Goal: Information Seeking & Learning: Learn about a topic

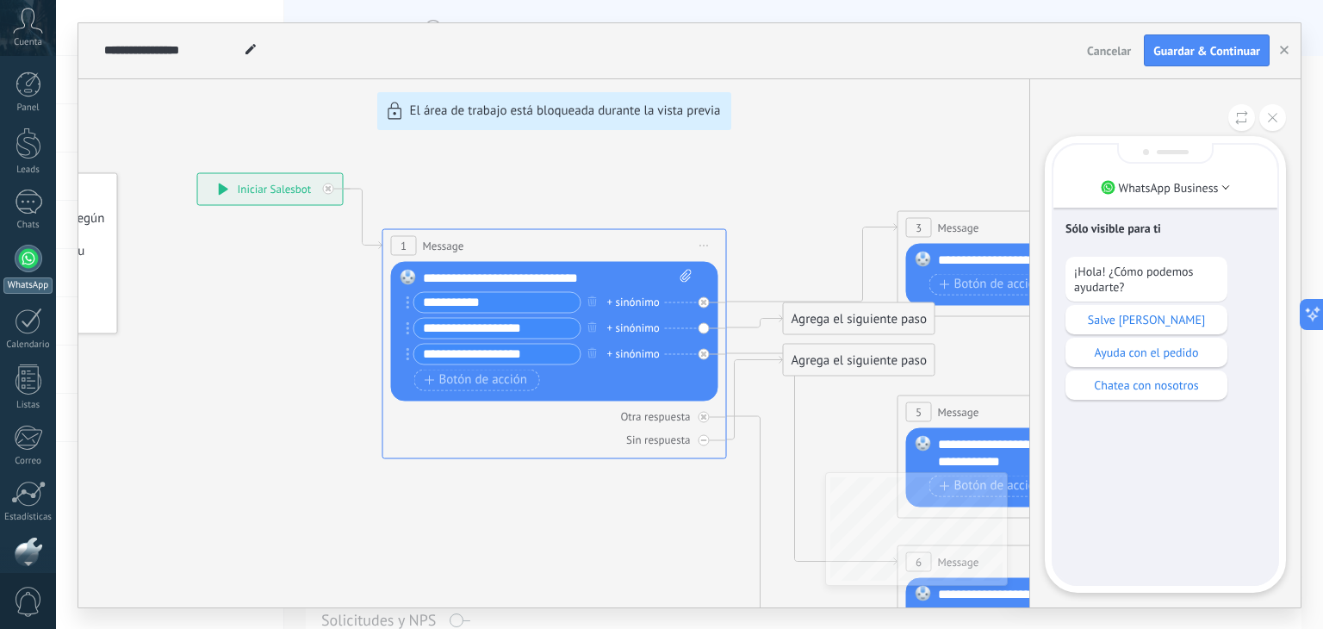
click at [28, 271] on div at bounding box center [29, 259] width 28 height 28
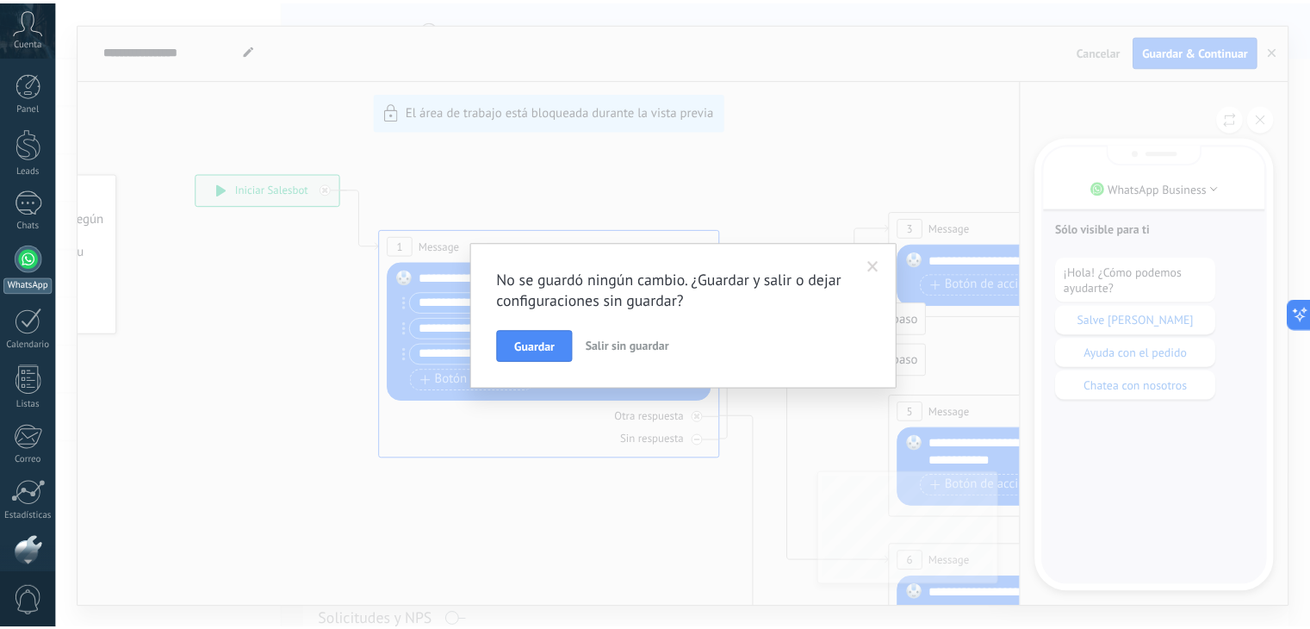
scroll to position [87, 0]
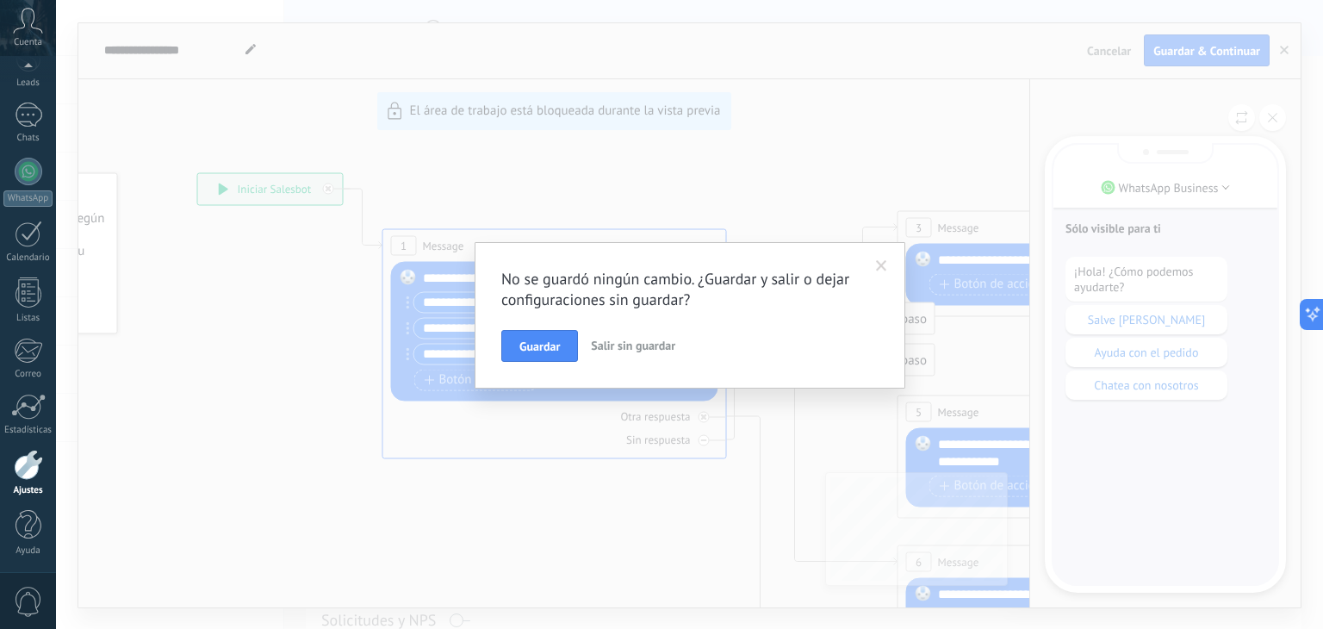
click at [27, 485] on div "Ajustes" at bounding box center [28, 490] width 50 height 11
click at [634, 345] on span "Salir sin guardar" at bounding box center [633, 346] width 84 height 16
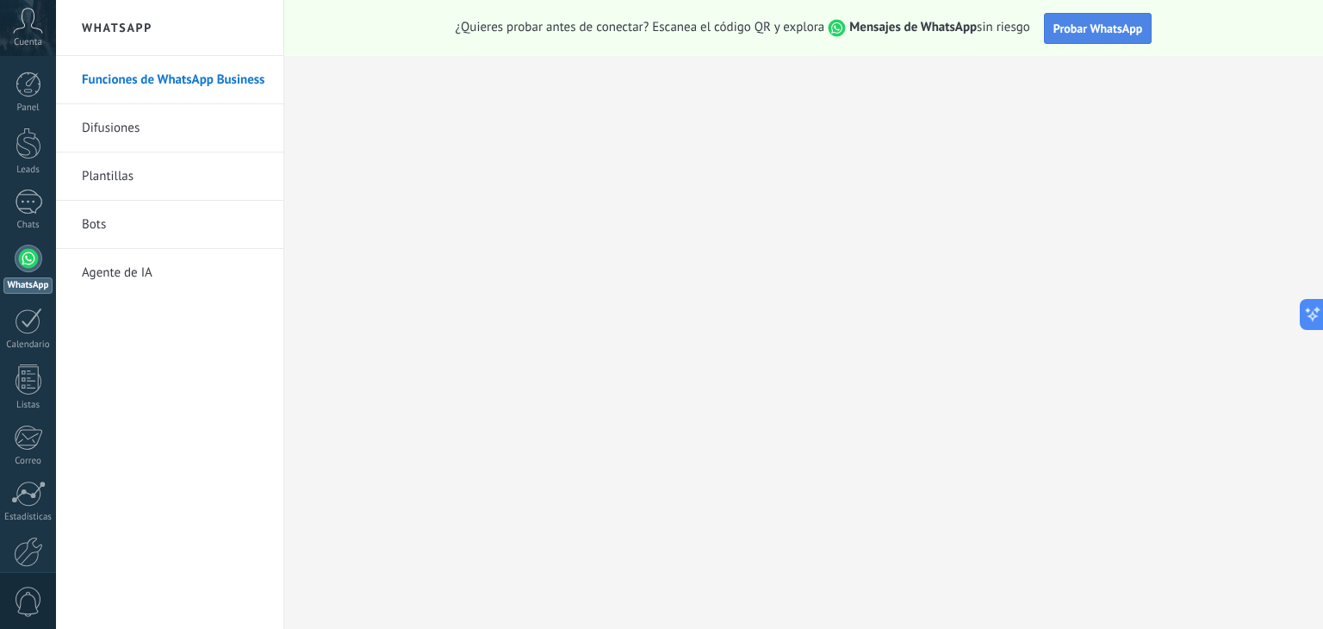
click at [1139, 30] on span "Probar WhatsApp" at bounding box center [1099, 29] width 90 height 16
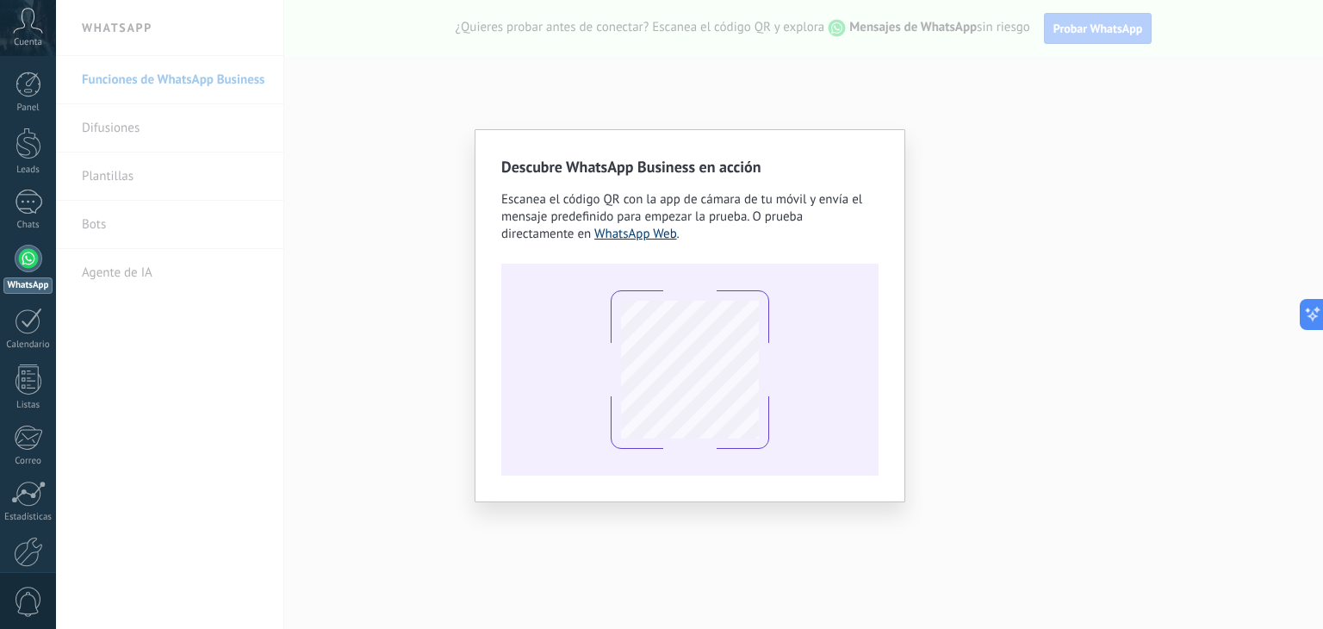
click at [649, 235] on link "WhatsApp Web" at bounding box center [635, 234] width 83 height 16
click at [1114, 372] on div "Descubre WhatsApp Business en acción Escanea el código QR con la app [PERSON_NA…" at bounding box center [689, 314] width 1267 height 629
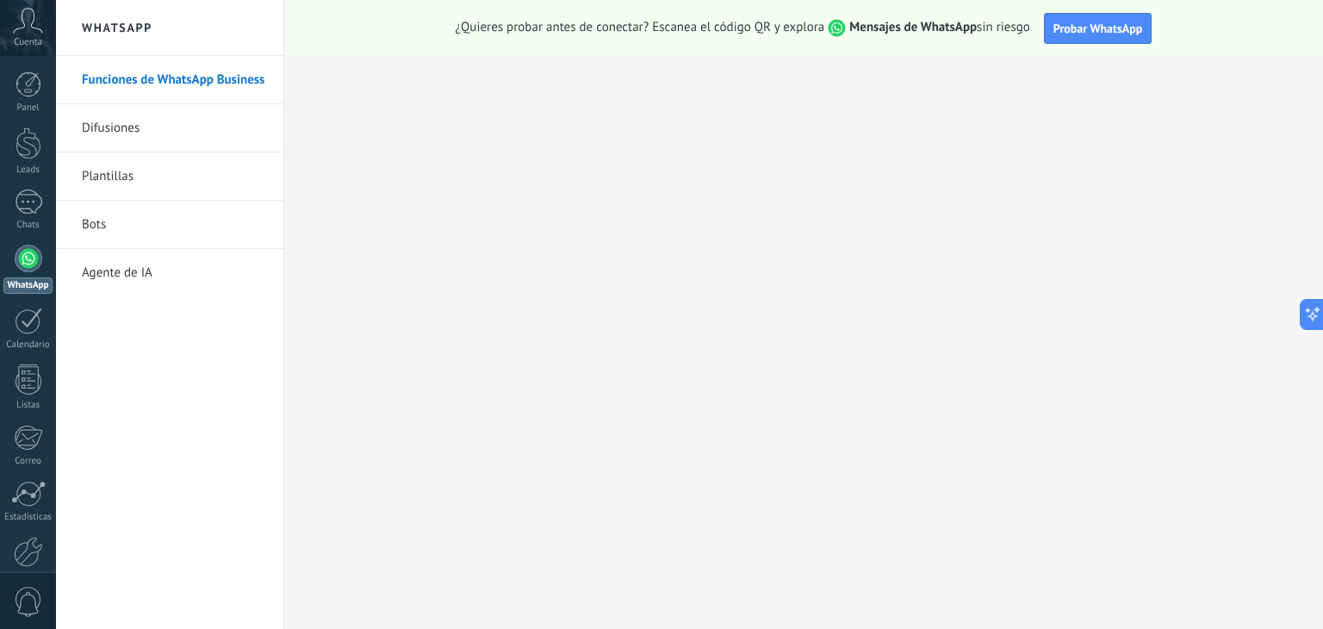
click at [136, 240] on link "Bots" at bounding box center [174, 225] width 184 height 48
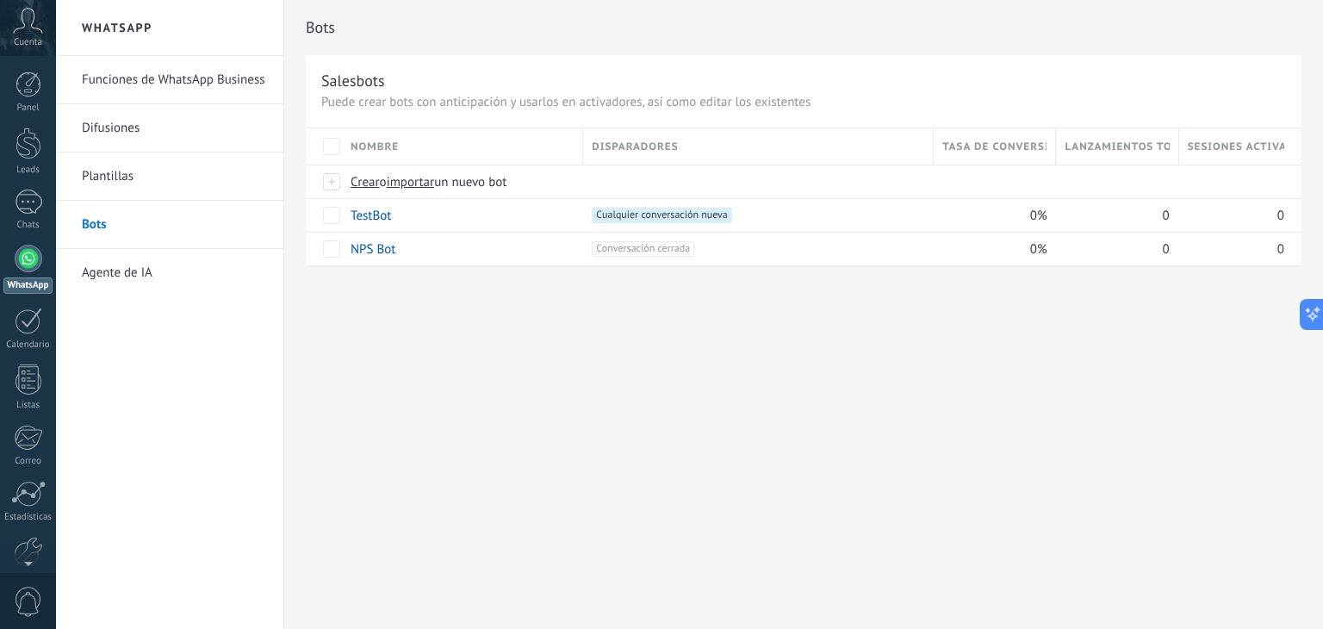
click at [193, 85] on link "Funciones de WhatsApp Business" at bounding box center [174, 80] width 184 height 48
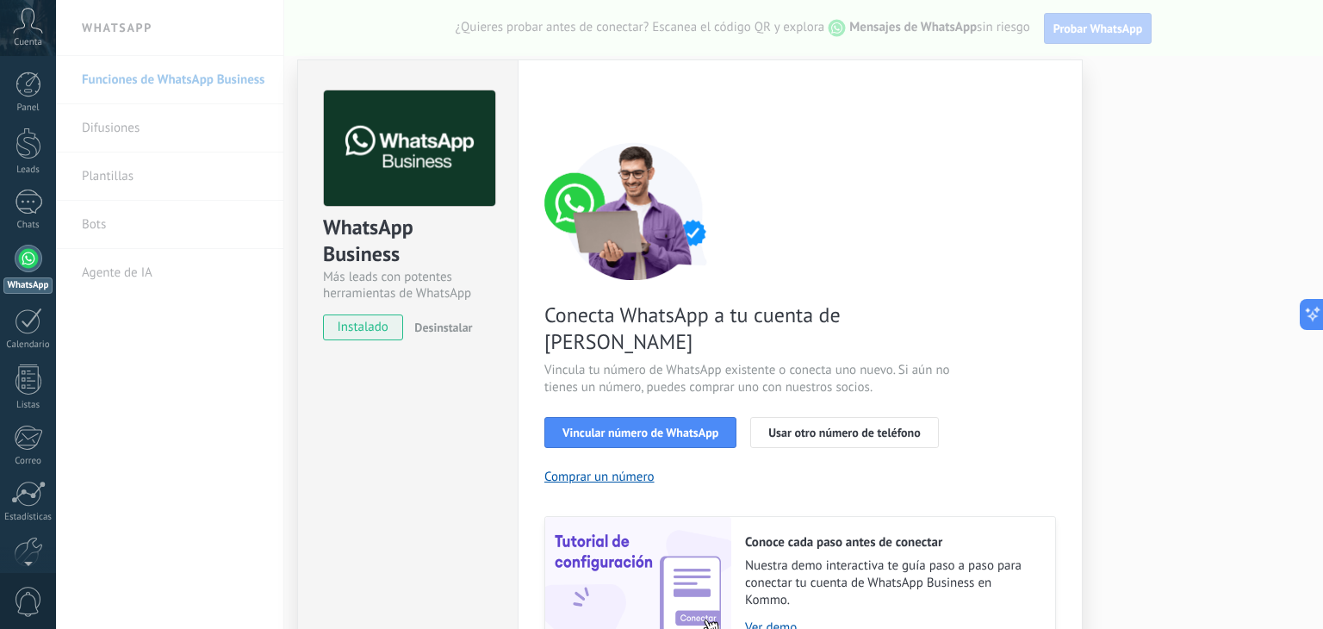
click at [1204, 184] on div "WhatsApp Business Más leads con potentes herramientas de WhatsApp instalado Des…" at bounding box center [689, 314] width 1267 height 629
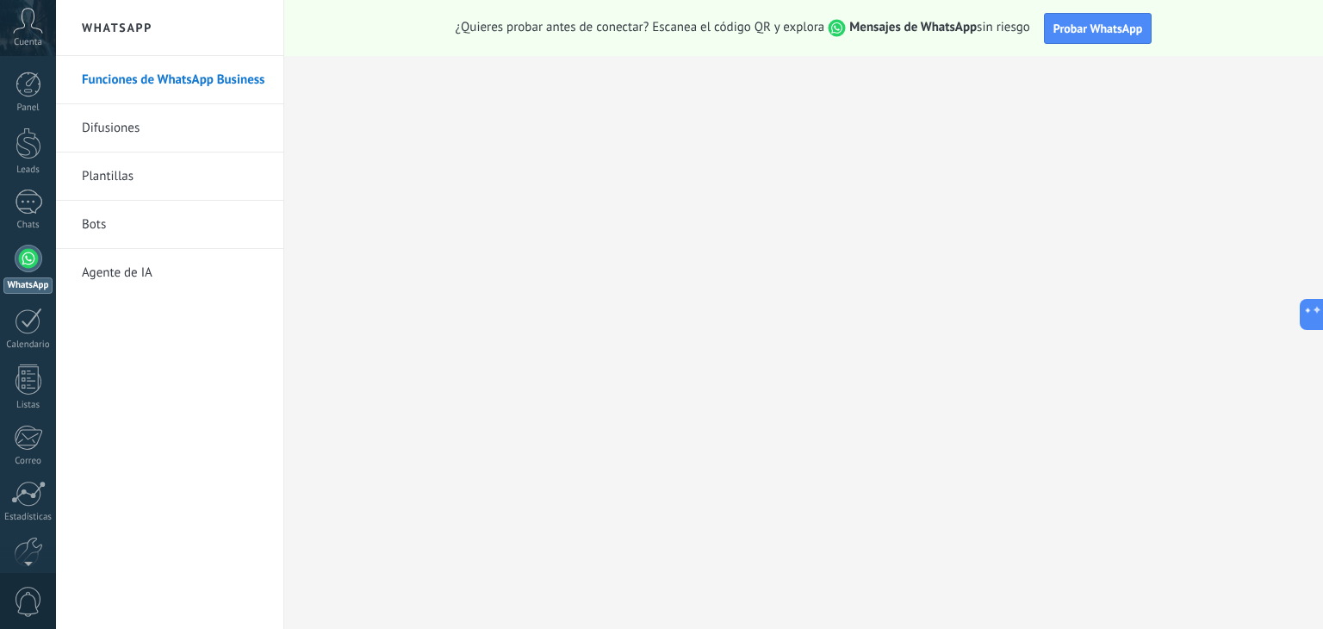
click at [104, 141] on link "Difusiones" at bounding box center [174, 128] width 184 height 48
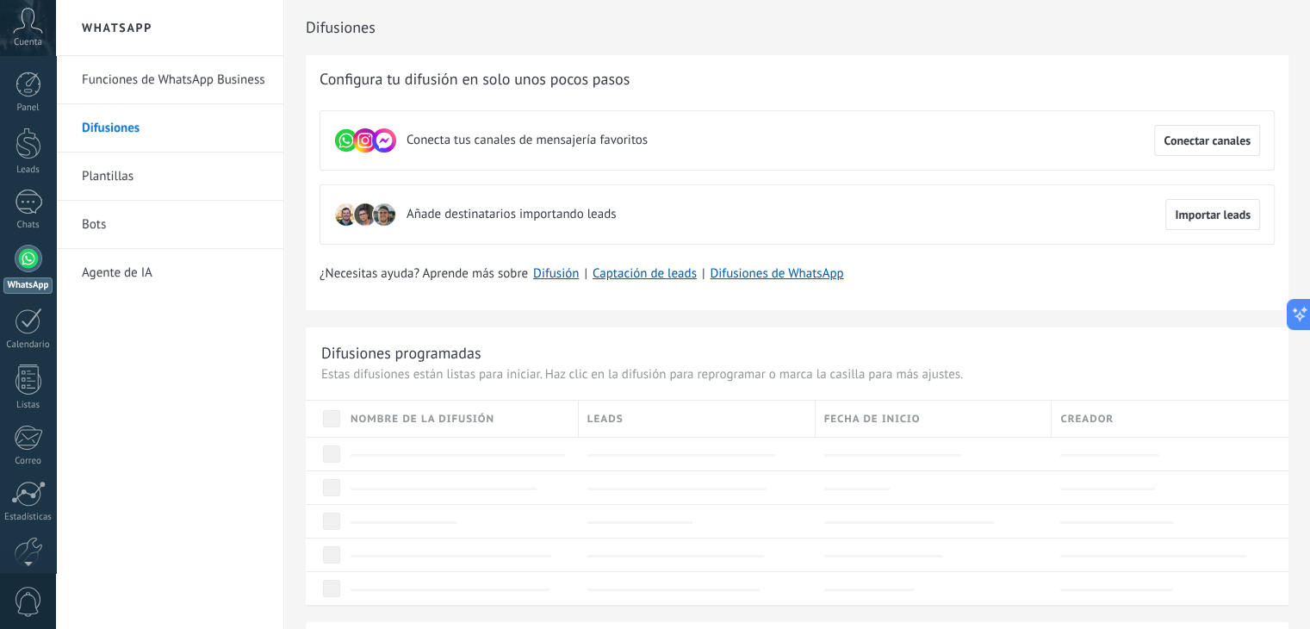
click at [146, 87] on link "Funciones de WhatsApp Business" at bounding box center [174, 80] width 184 height 48
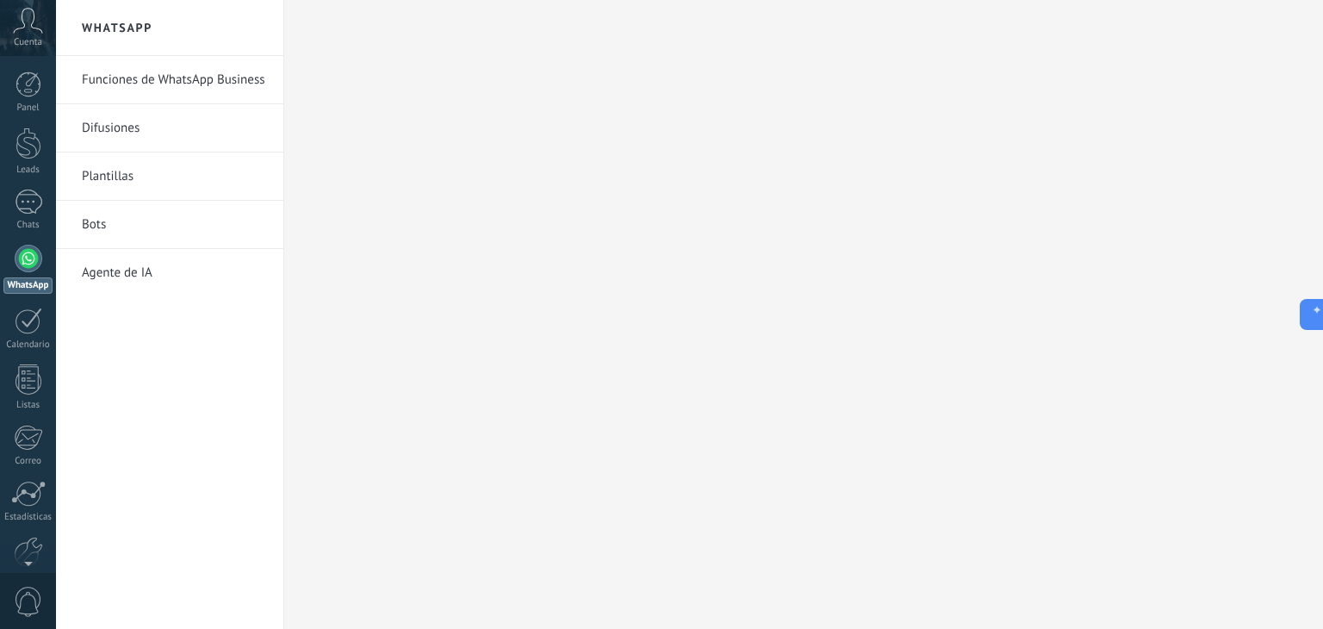
click at [162, 86] on link "Funciones de WhatsApp Business" at bounding box center [174, 80] width 184 height 48
click at [24, 25] on use at bounding box center [28, 20] width 29 height 25
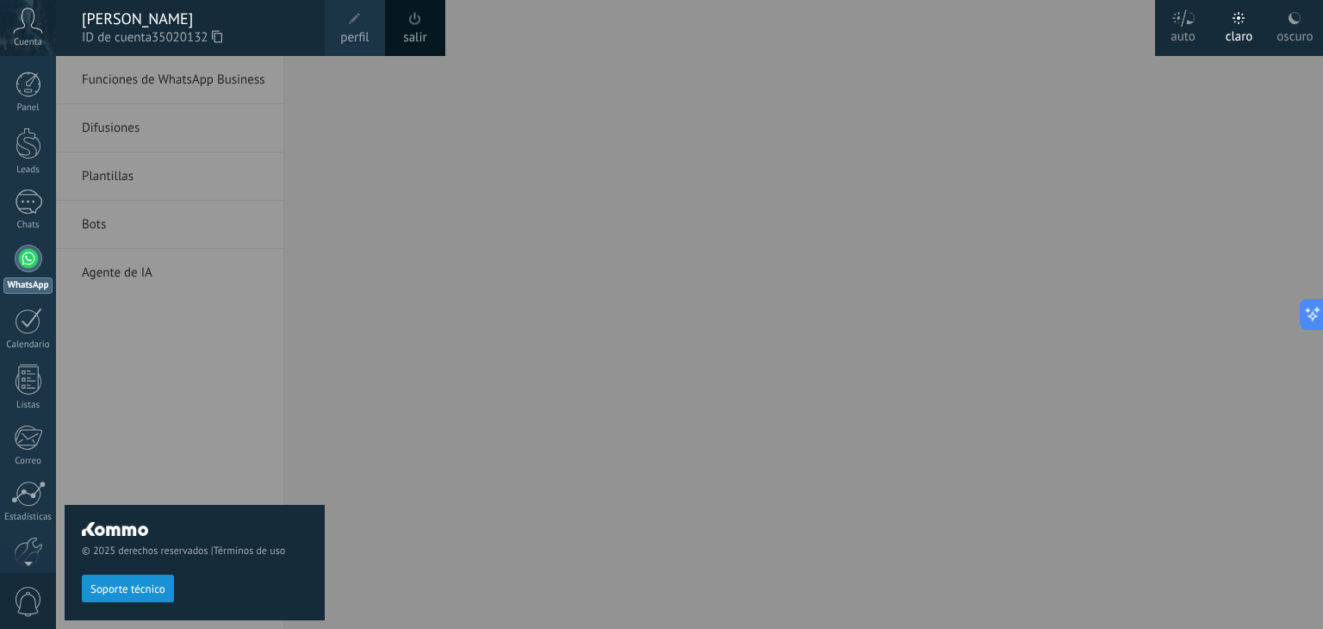
click at [226, 22] on div "[PERSON_NAME]" at bounding box center [195, 18] width 226 height 19
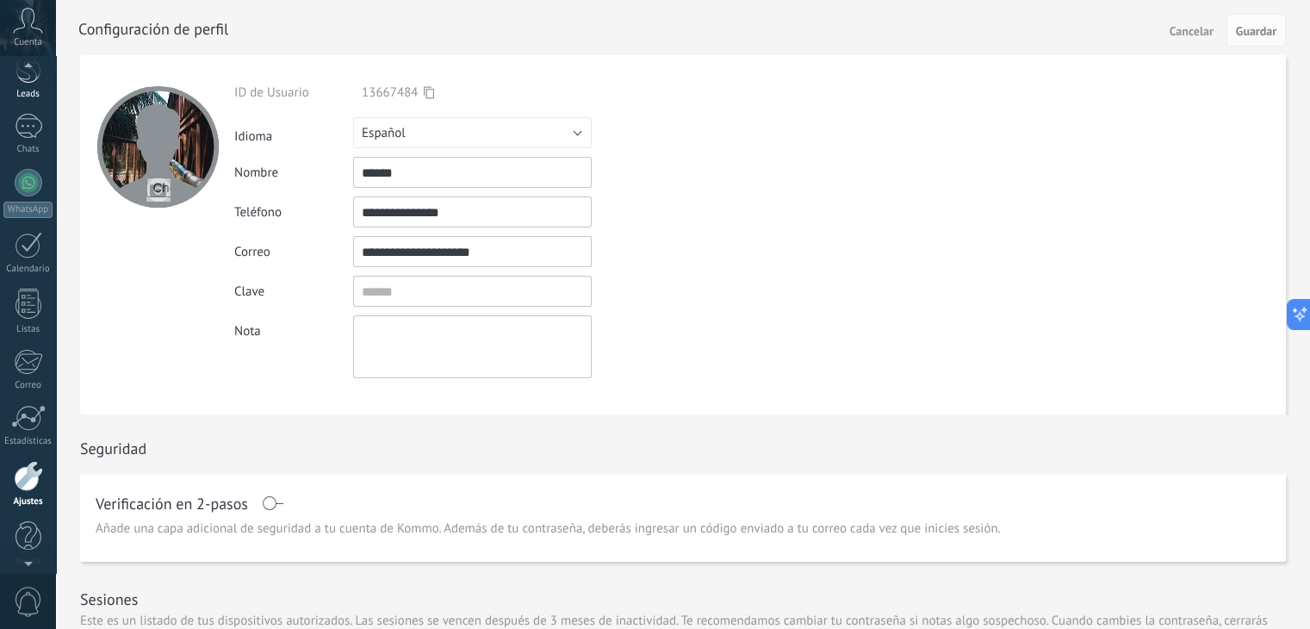
scroll to position [68, 0]
click at [22, 82] on div at bounding box center [29, 75] width 26 height 32
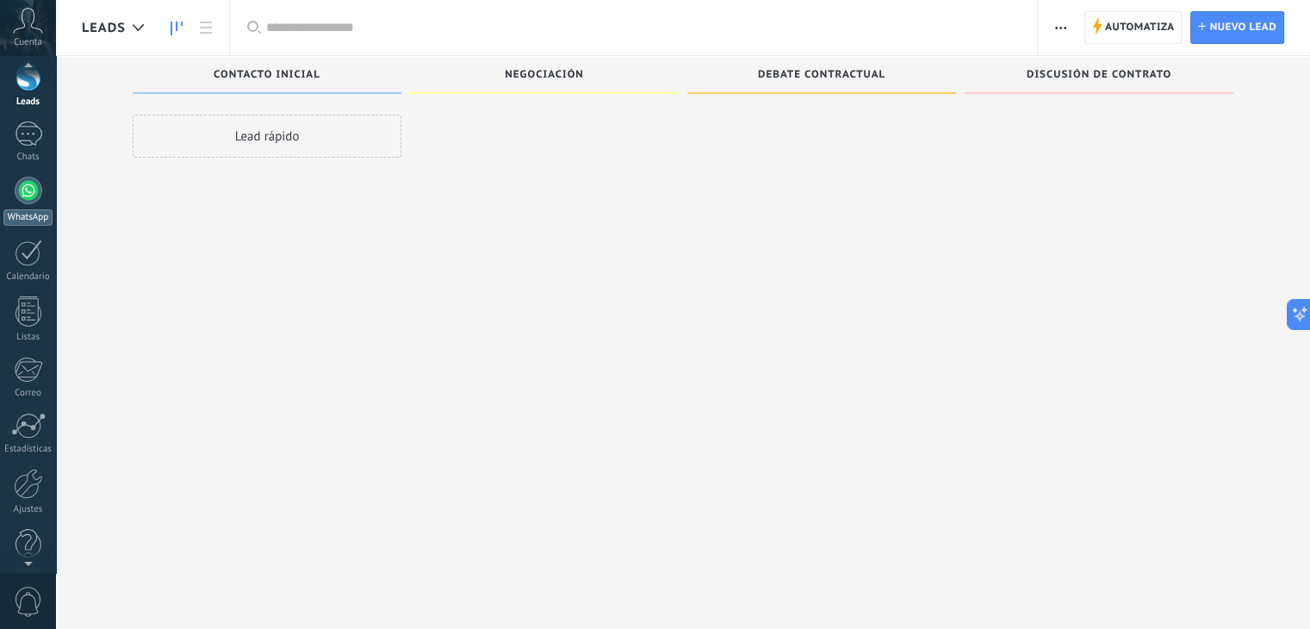
click at [35, 204] on link "WhatsApp" at bounding box center [28, 201] width 56 height 49
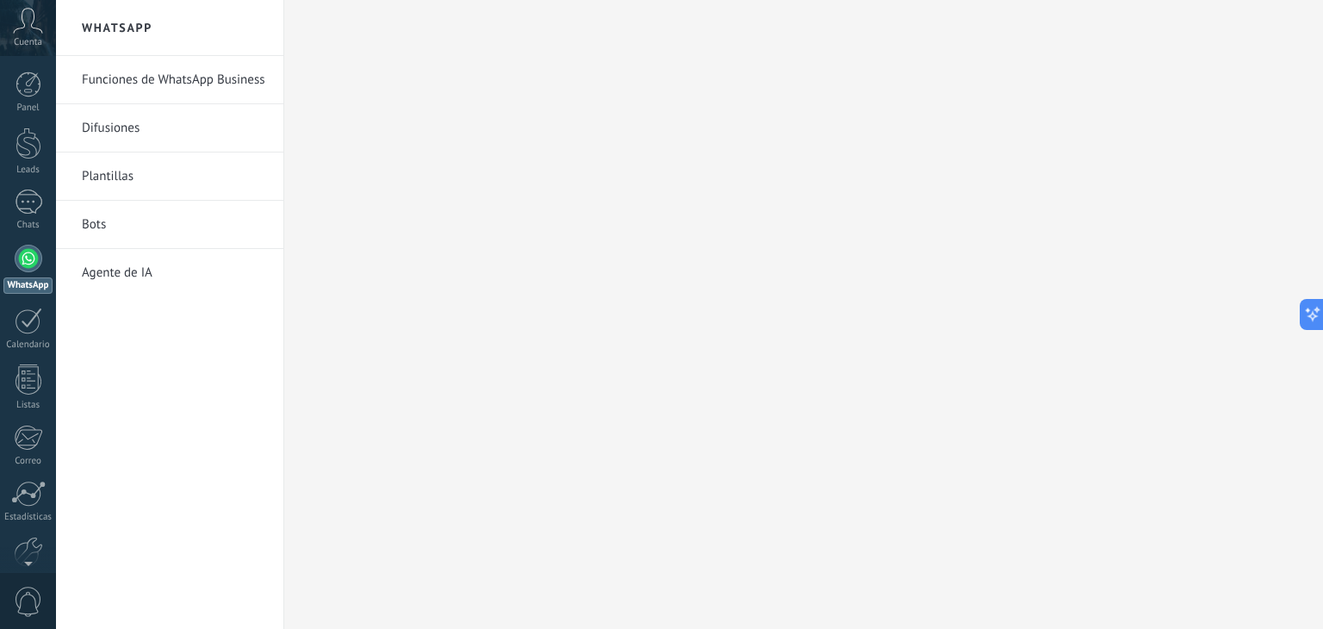
click at [202, 62] on link "Funciones de WhatsApp Business" at bounding box center [174, 80] width 184 height 48
click at [229, 77] on link "Funciones de WhatsApp Business" at bounding box center [174, 80] width 184 height 48
click at [116, 124] on link "Difusiones" at bounding box center [174, 128] width 184 height 48
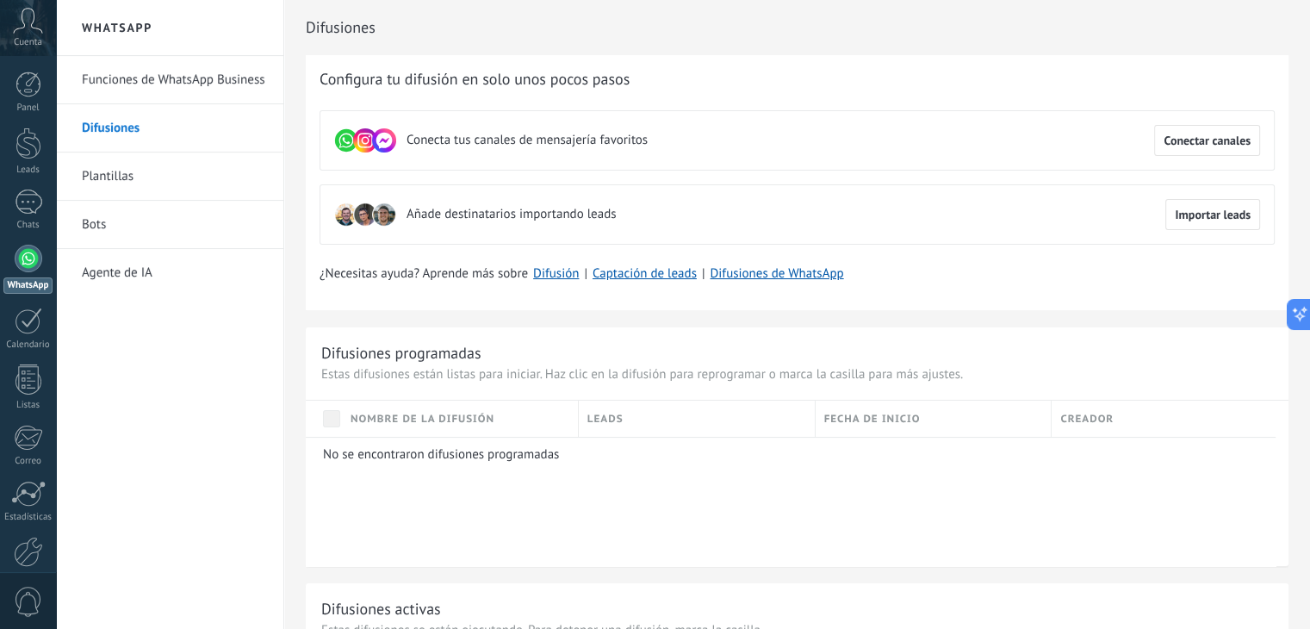
click at [176, 87] on link "Funciones de WhatsApp Business" at bounding box center [174, 80] width 184 height 48
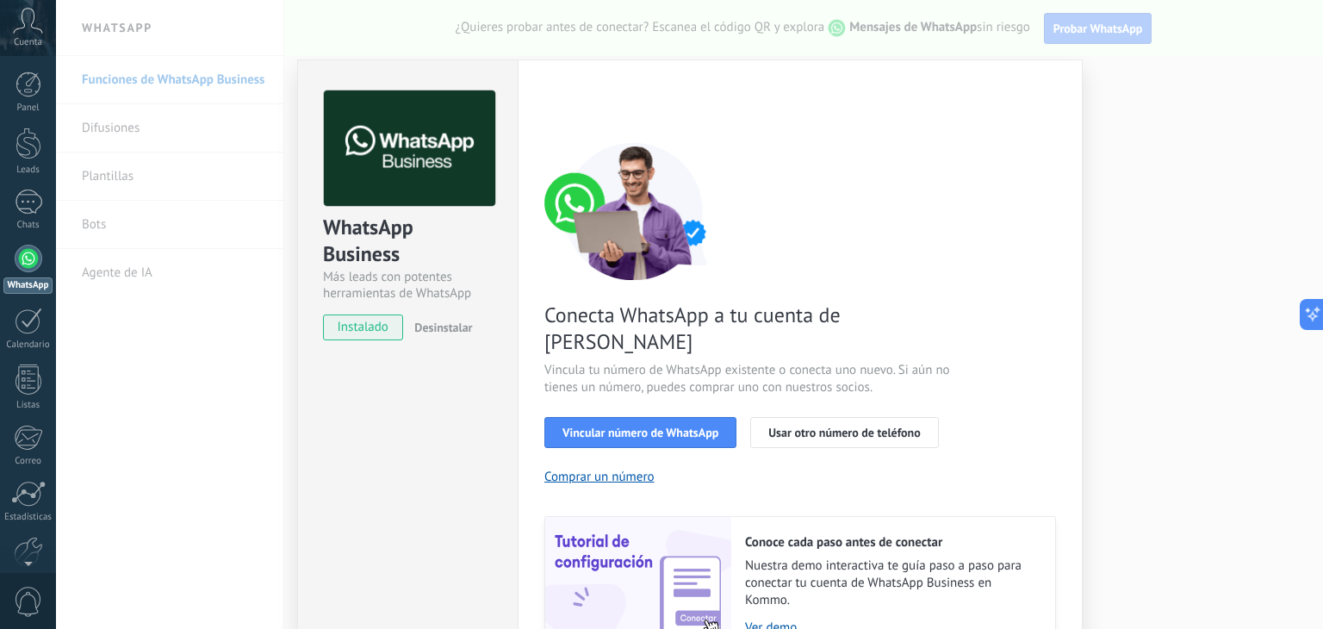
click at [1137, 470] on div "WhatsApp Business Más leads con potentes herramientas de WhatsApp instalado Des…" at bounding box center [689, 314] width 1267 height 629
click at [1125, 277] on div "WhatsApp Business Más leads con potentes herramientas de WhatsApp instalado Des…" at bounding box center [689, 314] width 1267 height 629
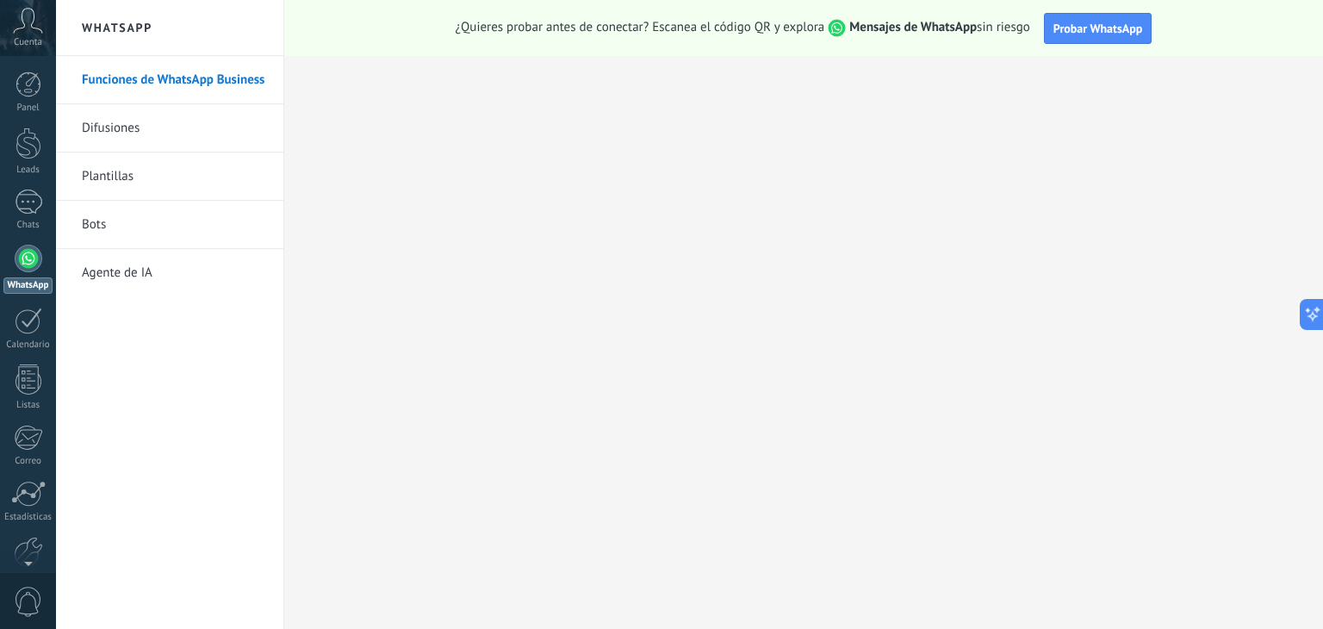
click at [1125, 277] on div at bounding box center [689, 314] width 1267 height 629
